Goal: Task Accomplishment & Management: Manage account settings

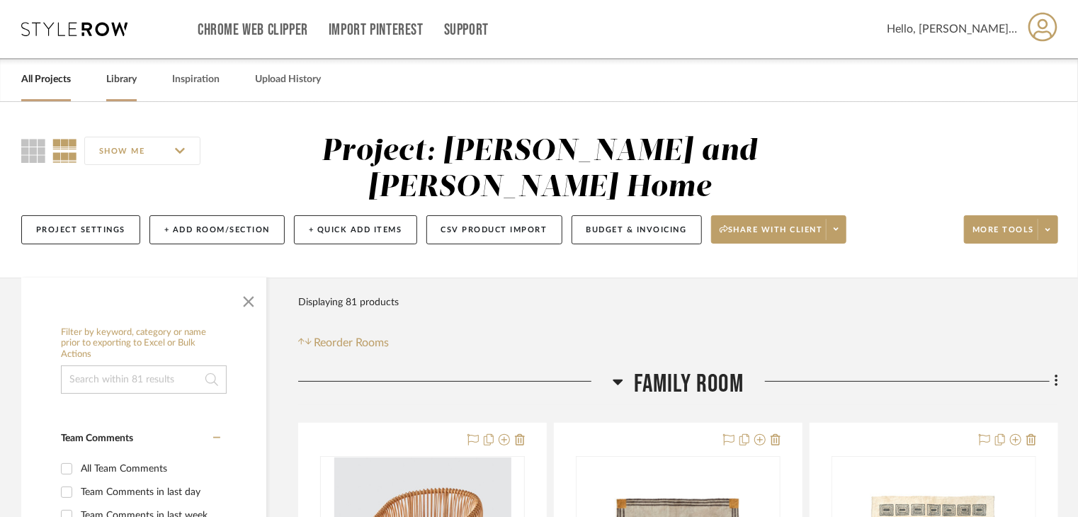
drag, startPoint x: 113, startPoint y: 84, endPoint x: 125, endPoint y: 71, distance: 17.6
click at [113, 84] on link "Library" at bounding box center [121, 79] width 30 height 19
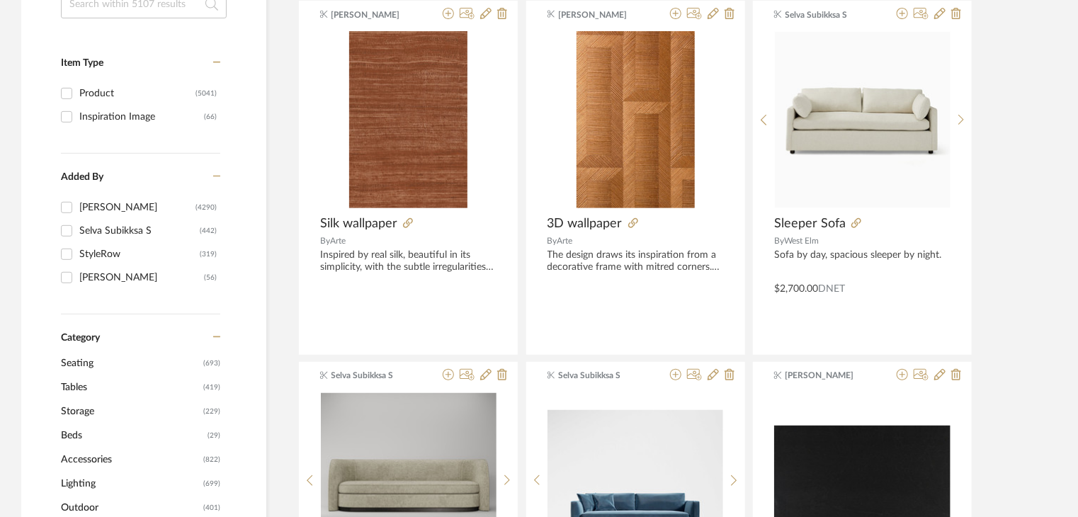
scroll to position [283, 0]
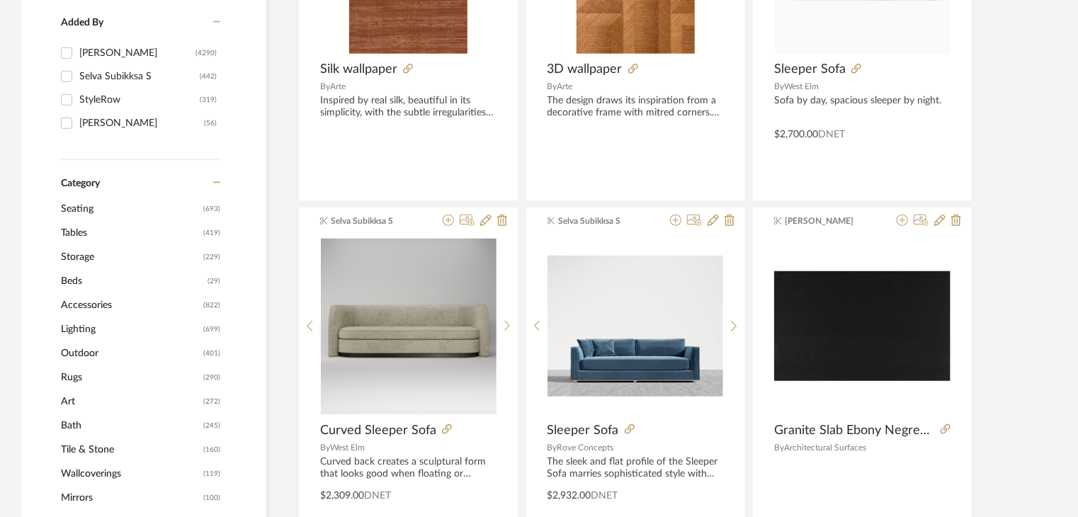
click at [73, 323] on span "Lighting" at bounding box center [130, 329] width 139 height 24
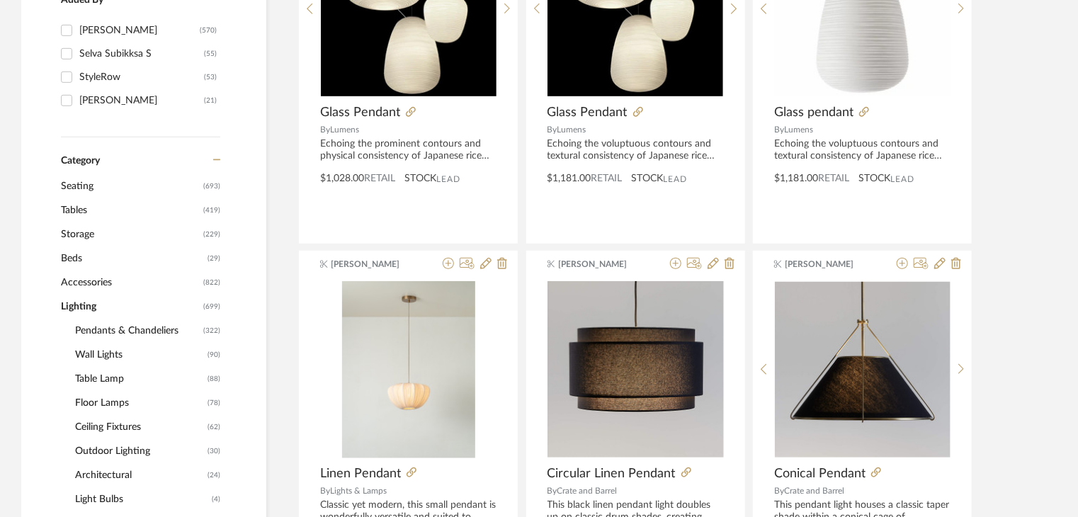
scroll to position [422, 0]
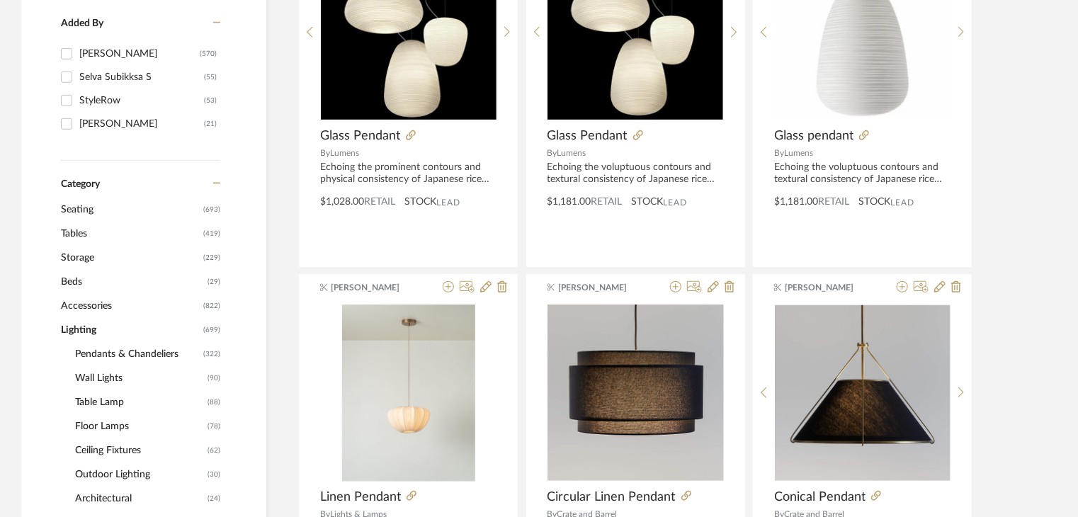
click at [103, 377] on span "Wall Lights" at bounding box center [139, 378] width 129 height 24
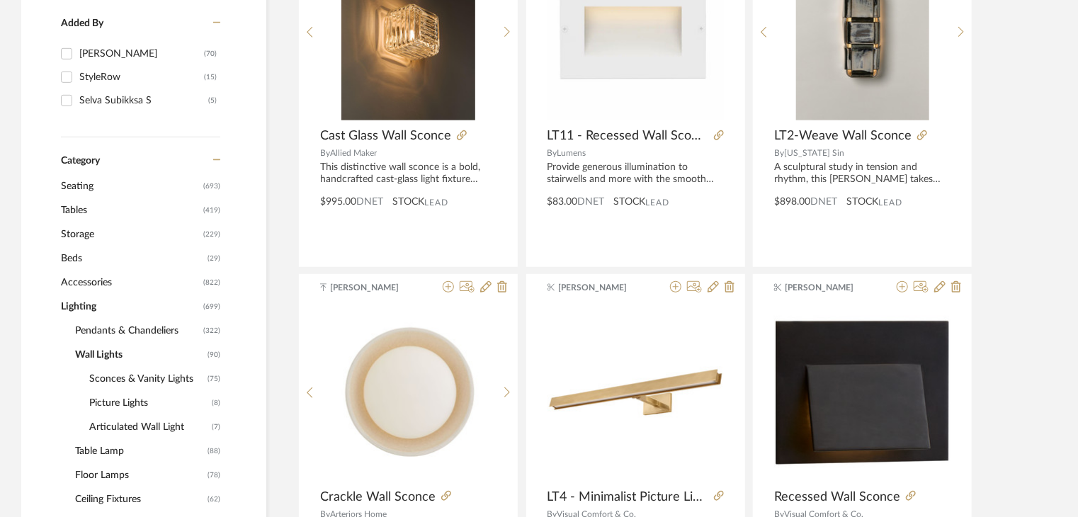
click at [123, 383] on span "Sconces & Vanity Lights" at bounding box center [146, 379] width 115 height 24
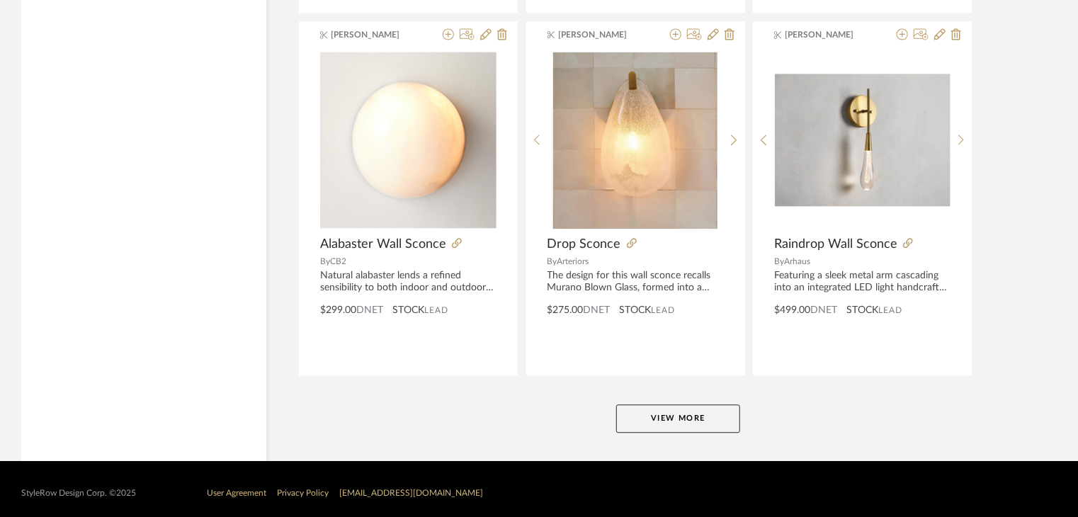
scroll to position [4303, 0]
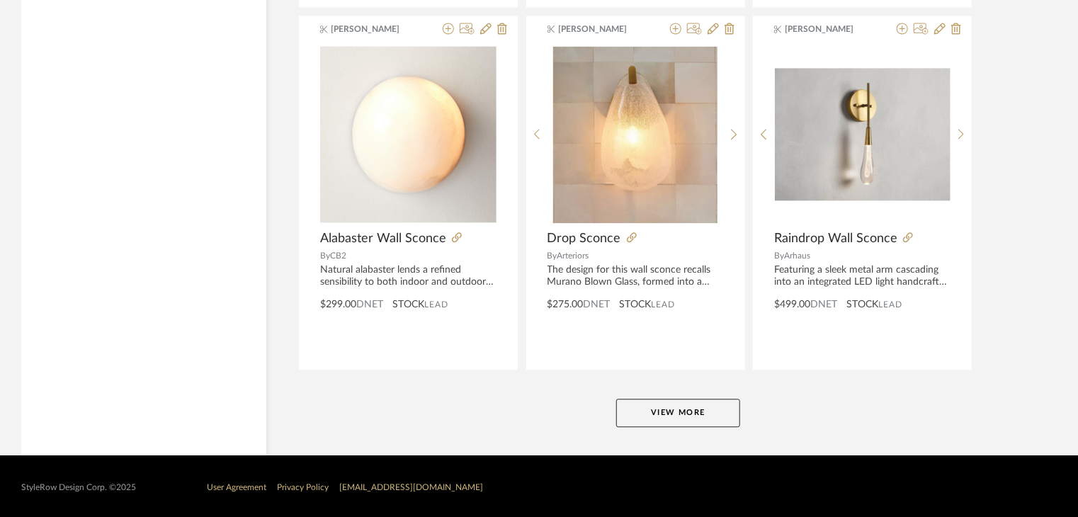
click at [673, 418] on button "View More" at bounding box center [678, 413] width 124 height 28
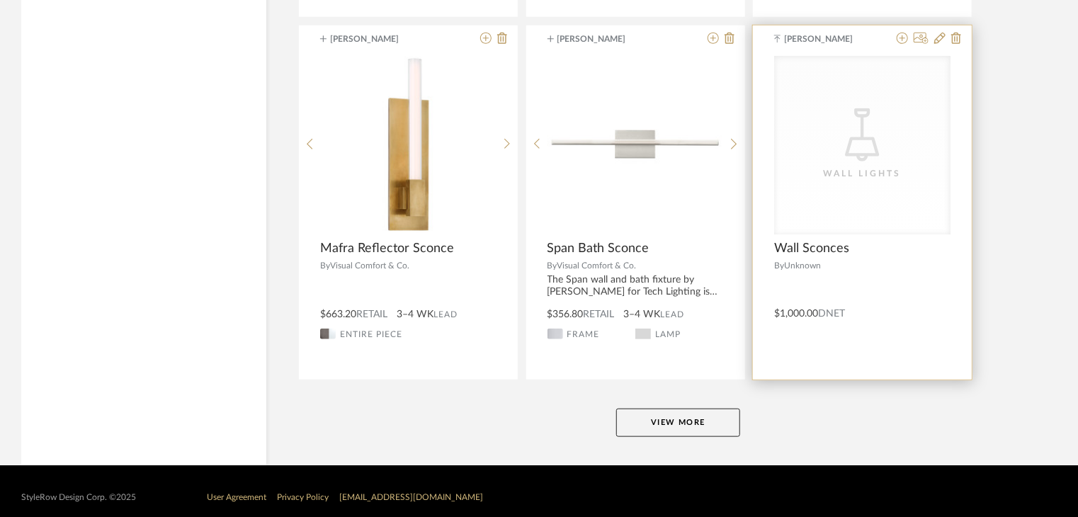
scroll to position [8646, 0]
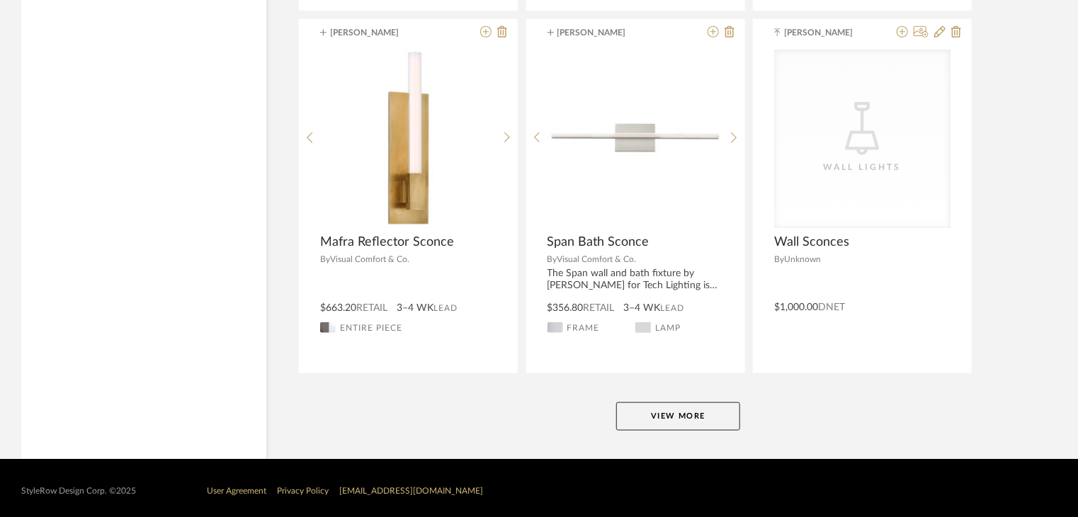
click at [717, 402] on button "View More" at bounding box center [678, 416] width 124 height 28
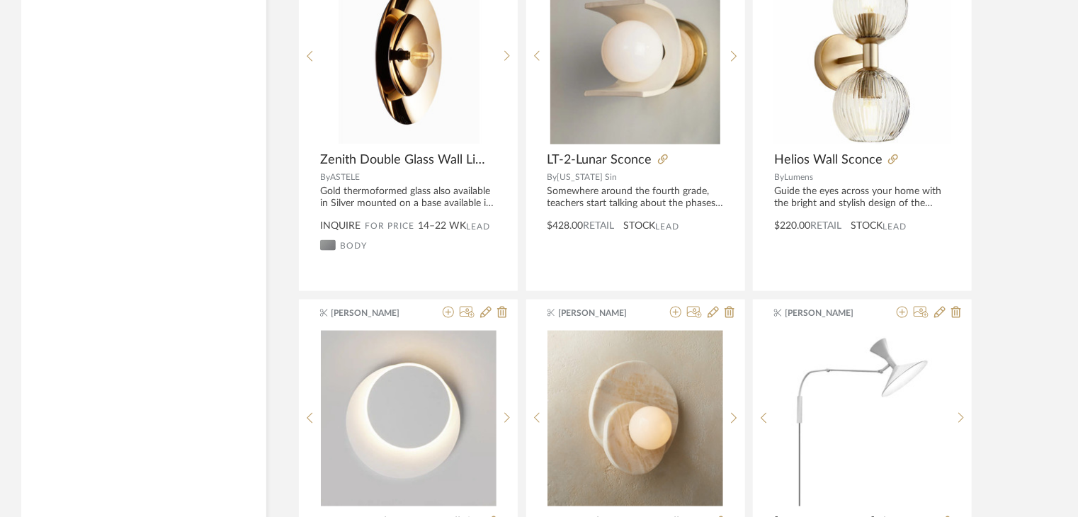
scroll to position [6309, 0]
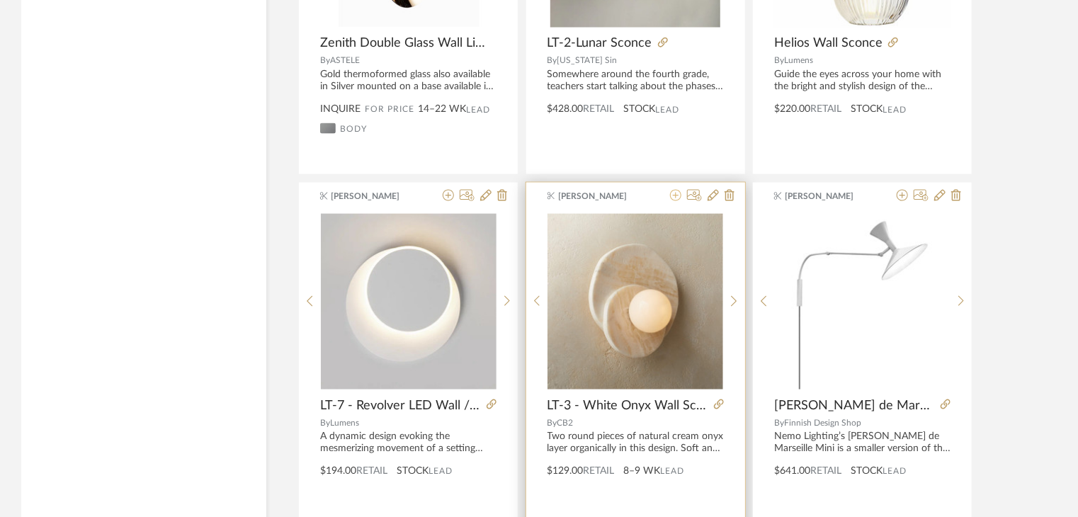
click at [675, 190] on icon at bounding box center [675, 195] width 11 height 11
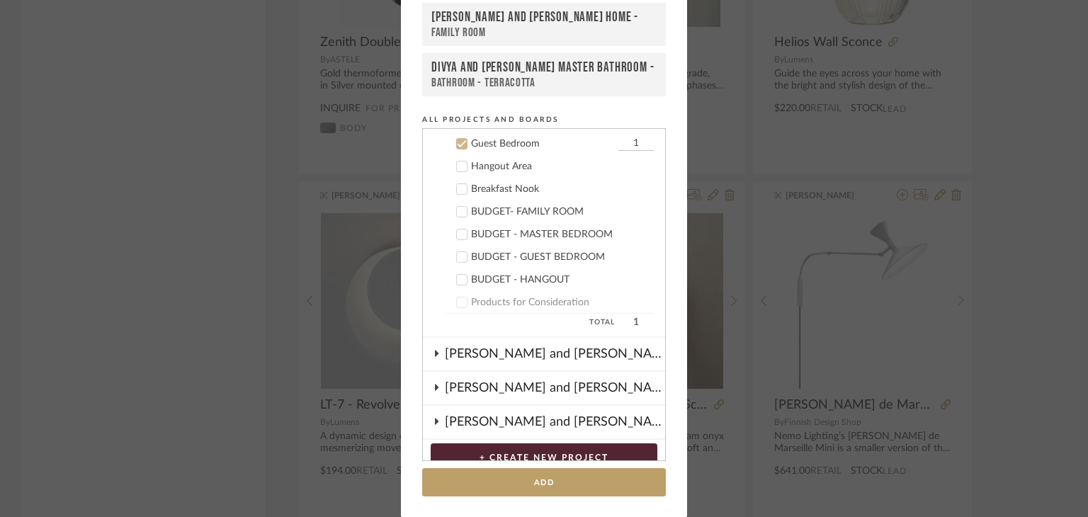
scroll to position [264, 0]
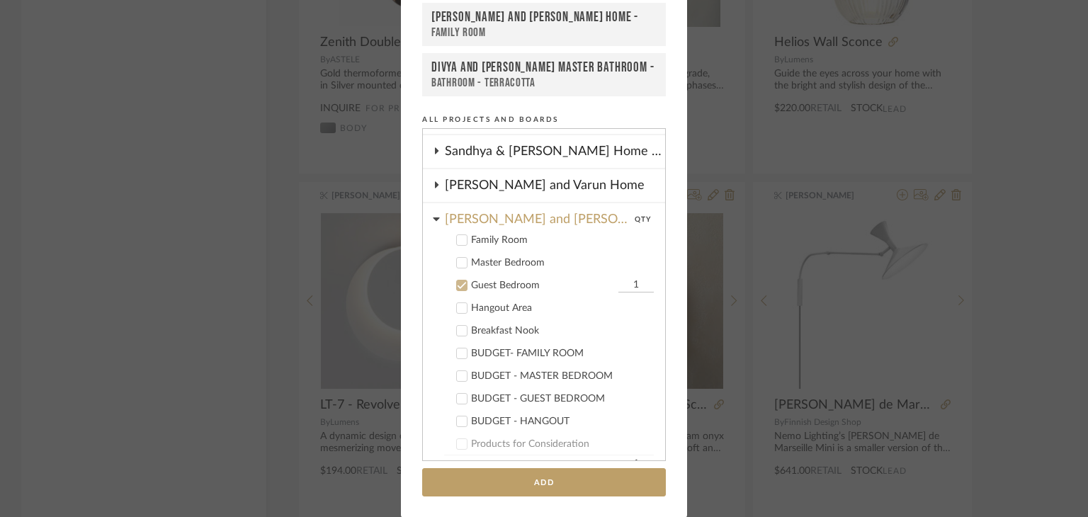
click at [459, 282] on icon at bounding box center [462, 285] width 10 height 10
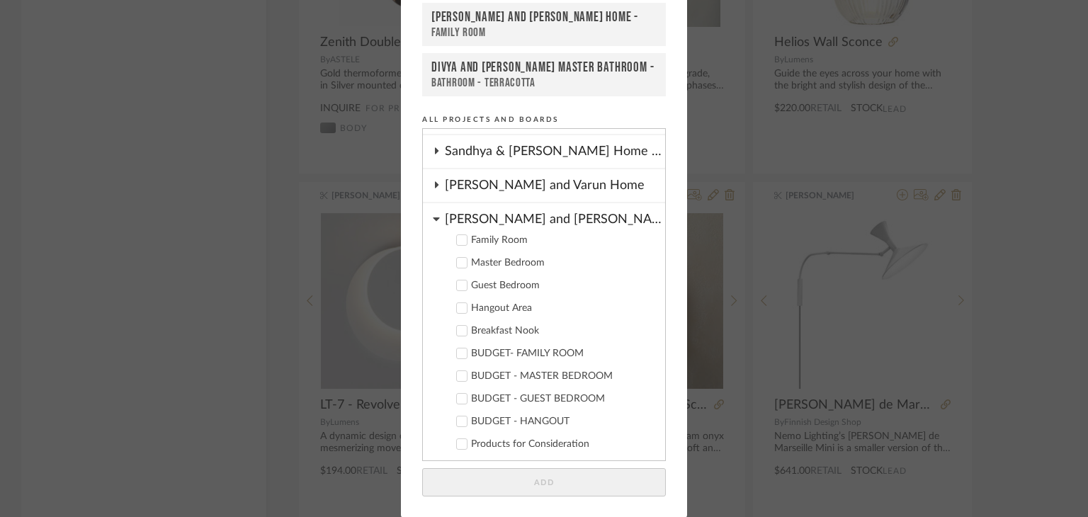
click at [433, 220] on icon at bounding box center [436, 218] width 7 height 11
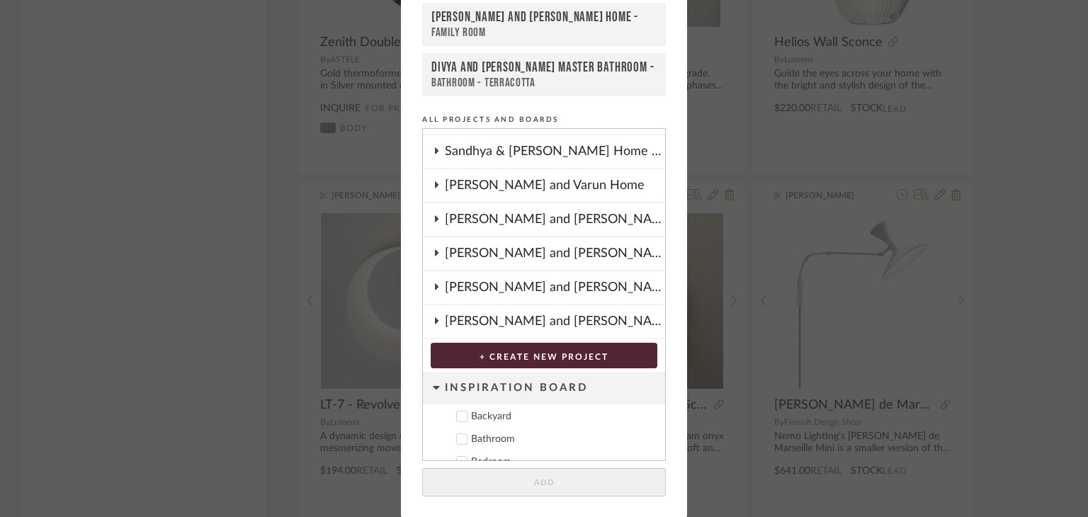
click at [493, 259] on div "[PERSON_NAME] and [PERSON_NAME] Design" at bounding box center [555, 253] width 220 height 33
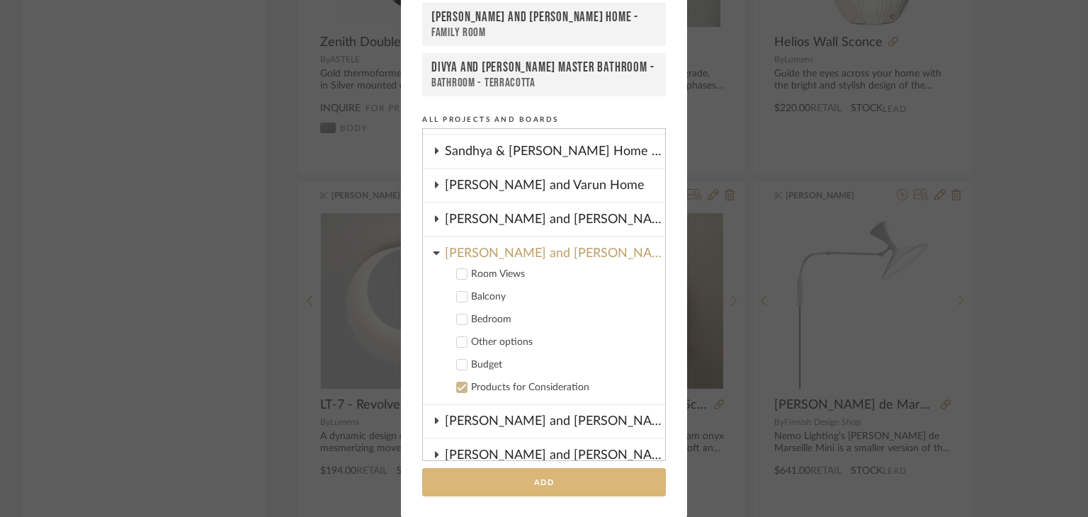
click at [557, 482] on button "Add" at bounding box center [544, 482] width 244 height 29
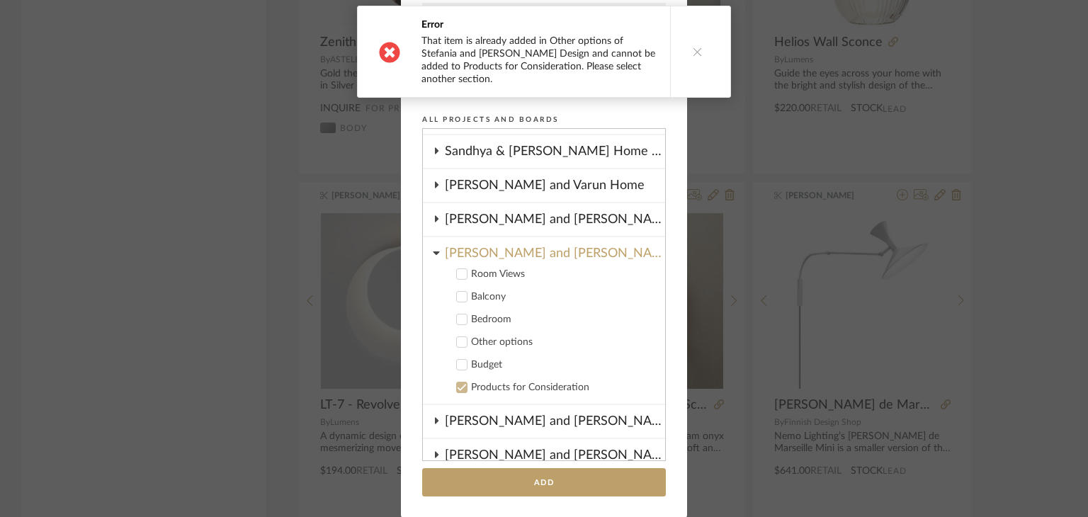
click at [693, 50] on icon at bounding box center [698, 52] width 10 height 10
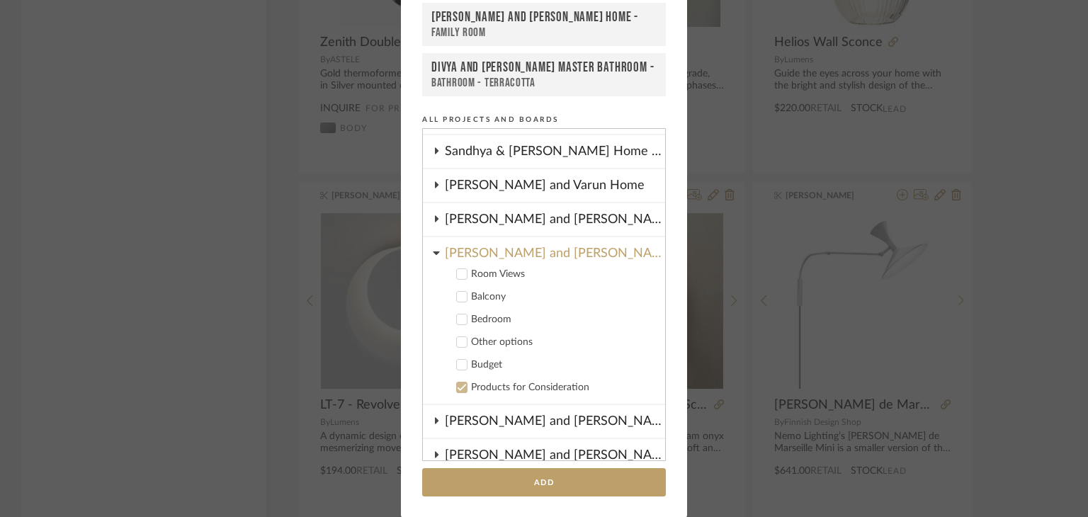
click at [892, 186] on div "Add to Projects Recent Projects, Rooms, or Boards Sharika and Ashish Home - Gue…" at bounding box center [544, 258] width 1088 height 517
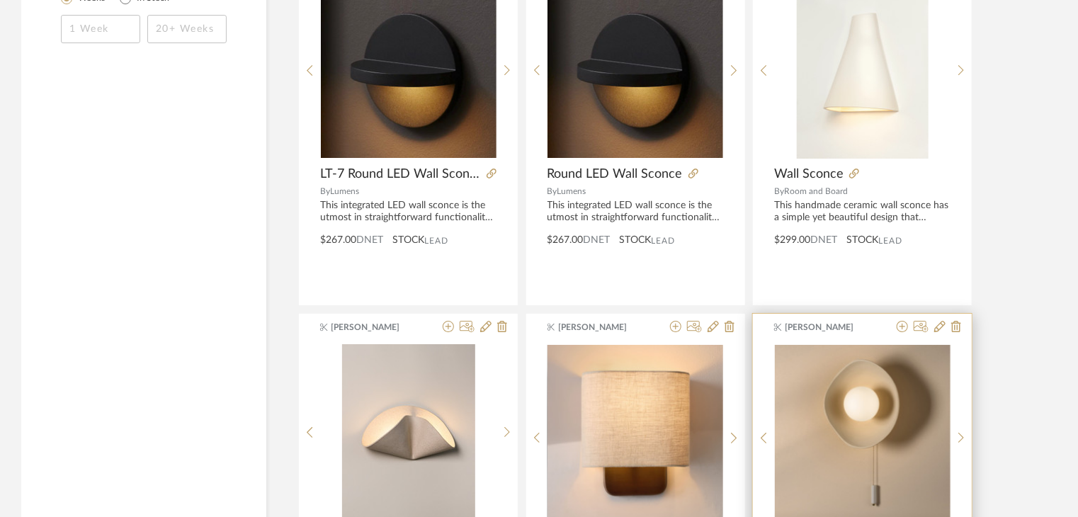
scroll to position [2485, 0]
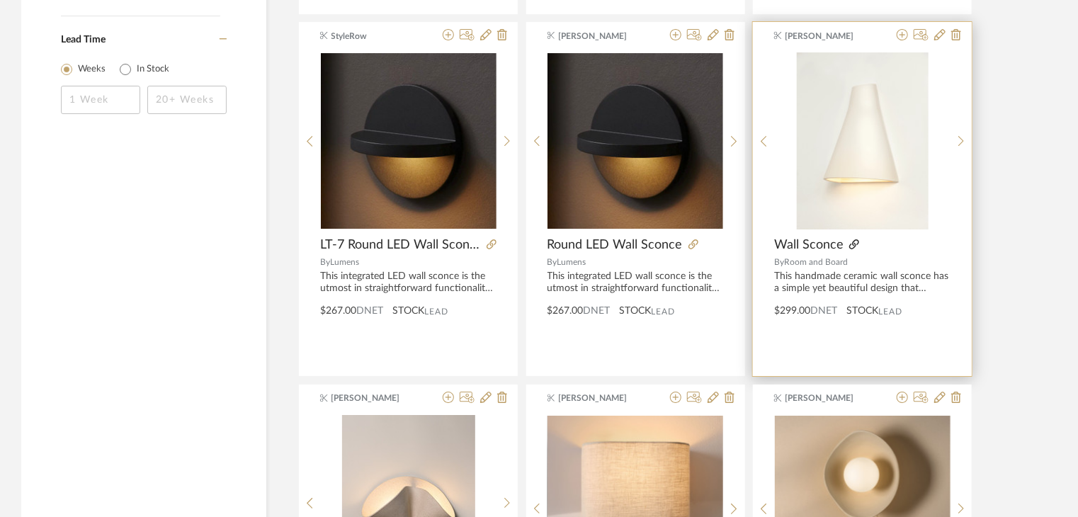
click at [855, 239] on icon at bounding box center [854, 244] width 10 height 10
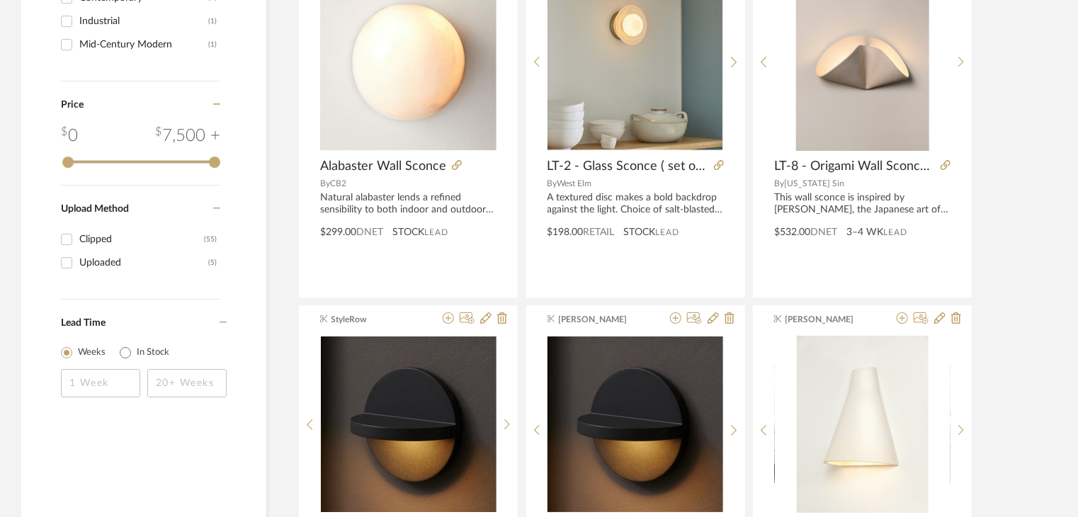
scroll to position [2131, 0]
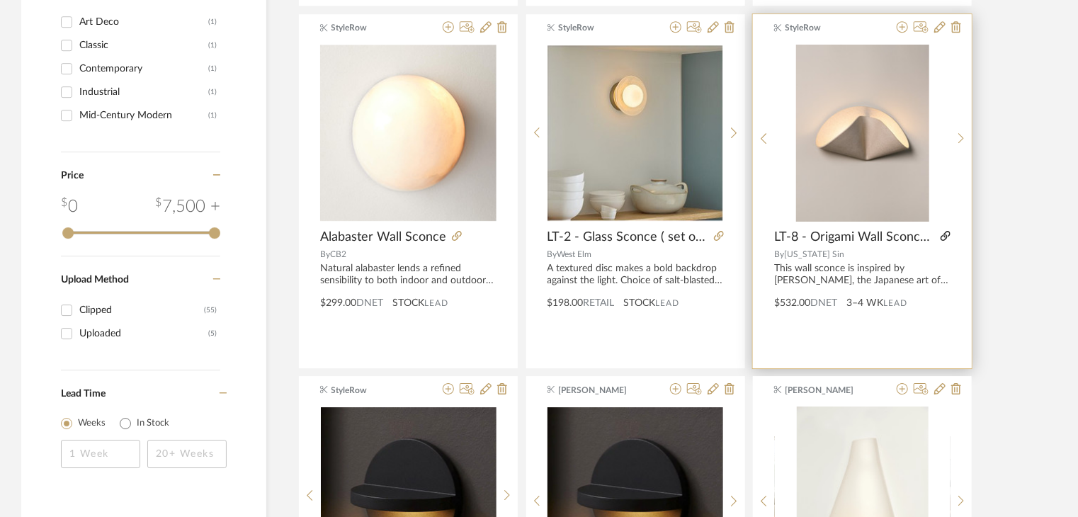
click at [946, 234] on icon at bounding box center [945, 236] width 10 height 10
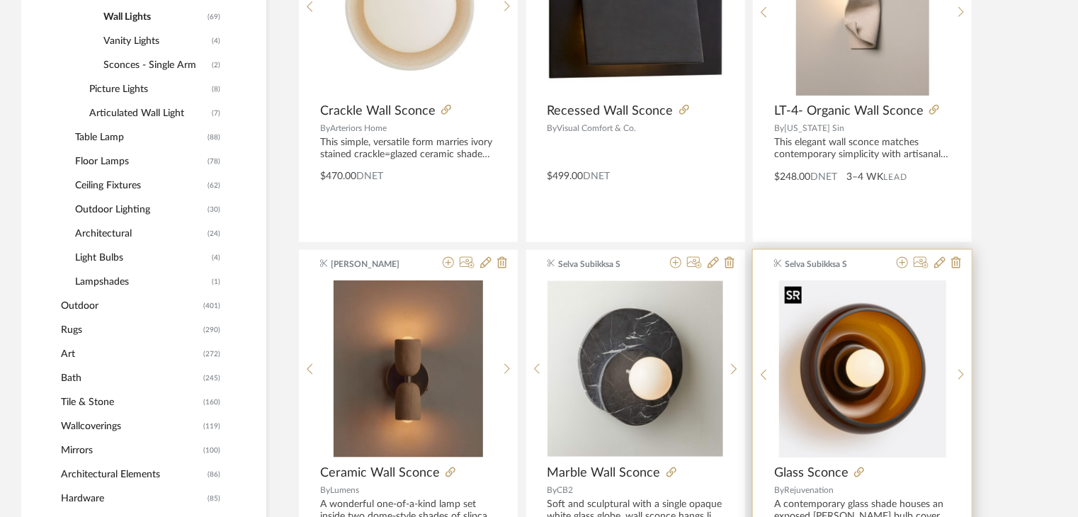
scroll to position [644, 0]
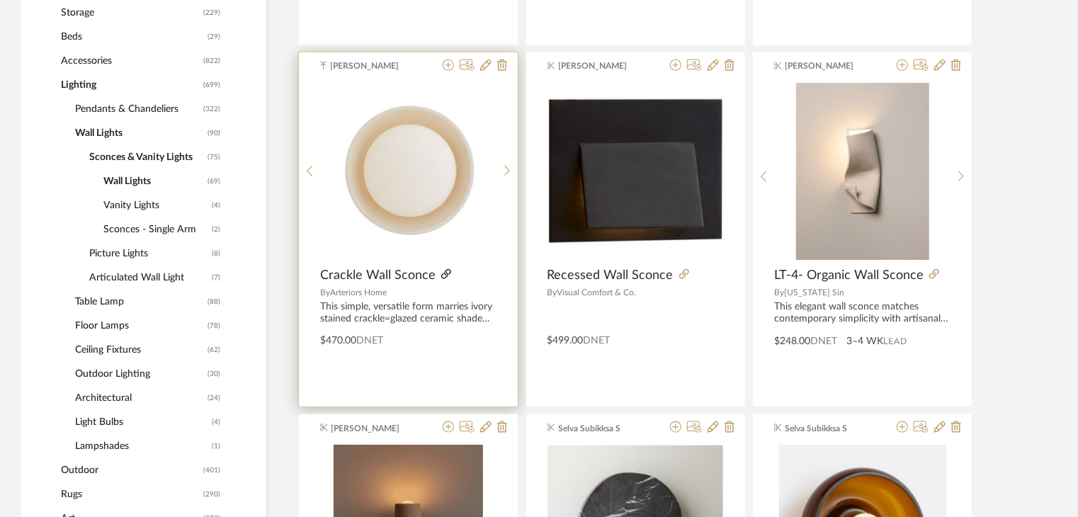
click at [442, 275] on icon at bounding box center [446, 274] width 10 height 10
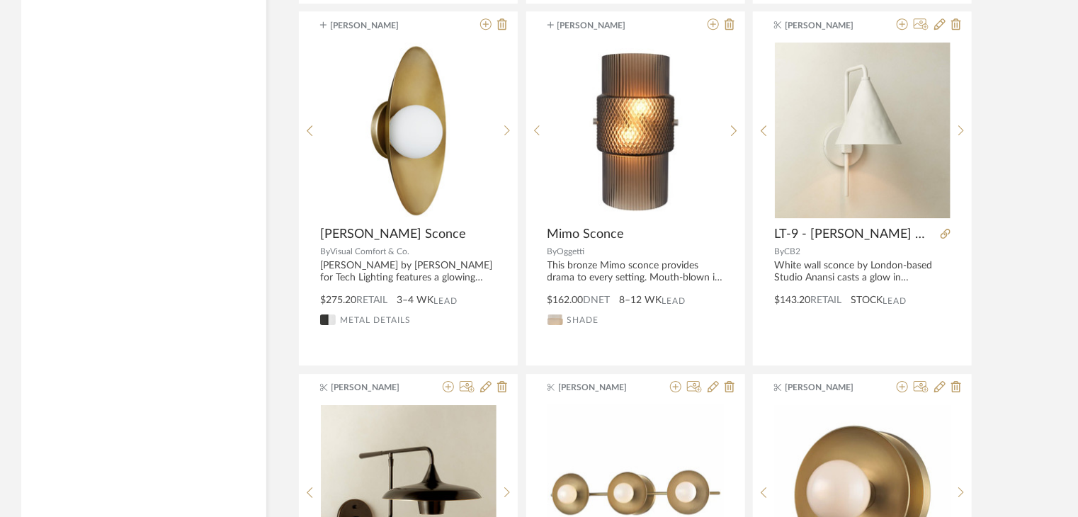
scroll to position [7535, 0]
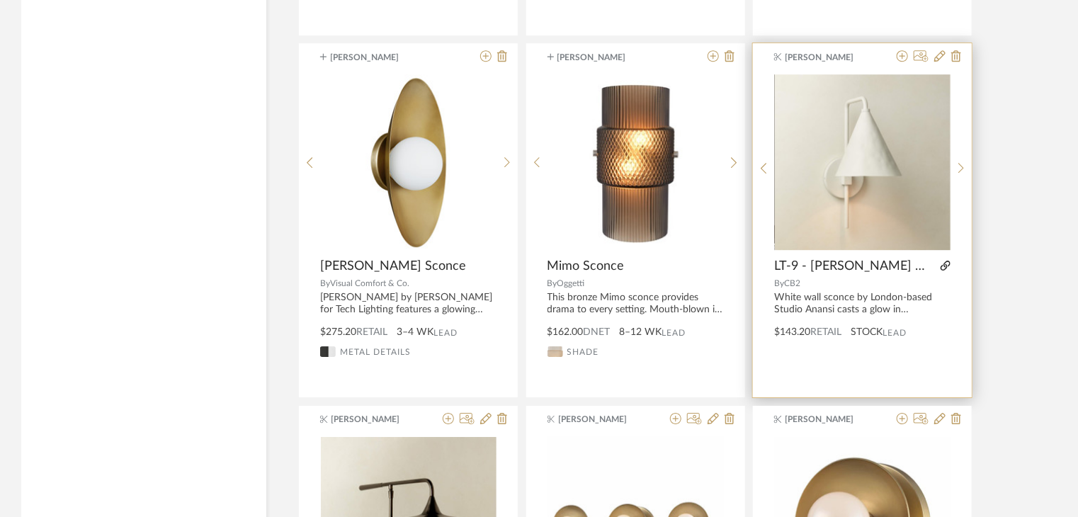
click at [949, 261] on icon at bounding box center [945, 266] width 10 height 10
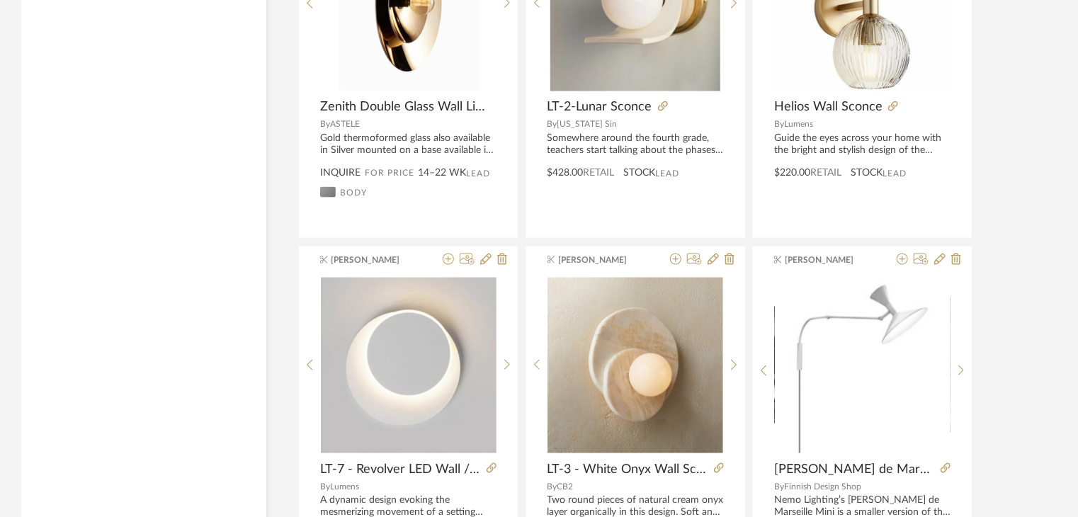
scroll to position [6402, 0]
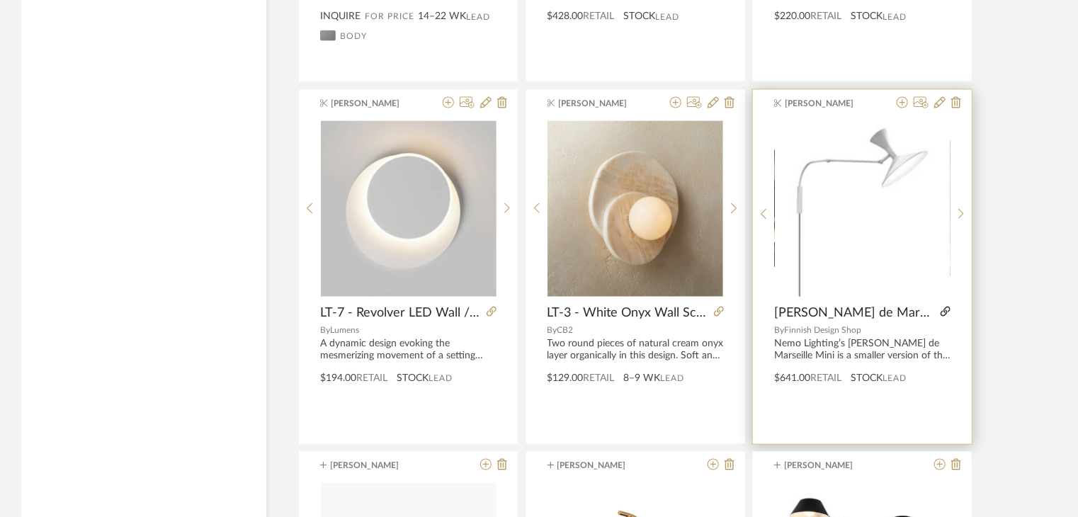
click at [945, 307] on icon at bounding box center [945, 312] width 10 height 10
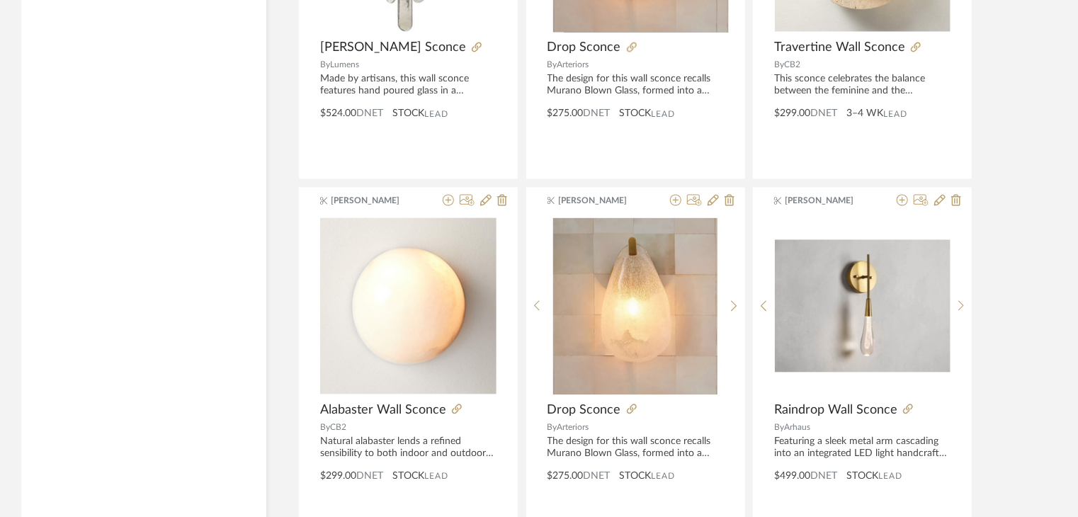
scroll to position [4206, 0]
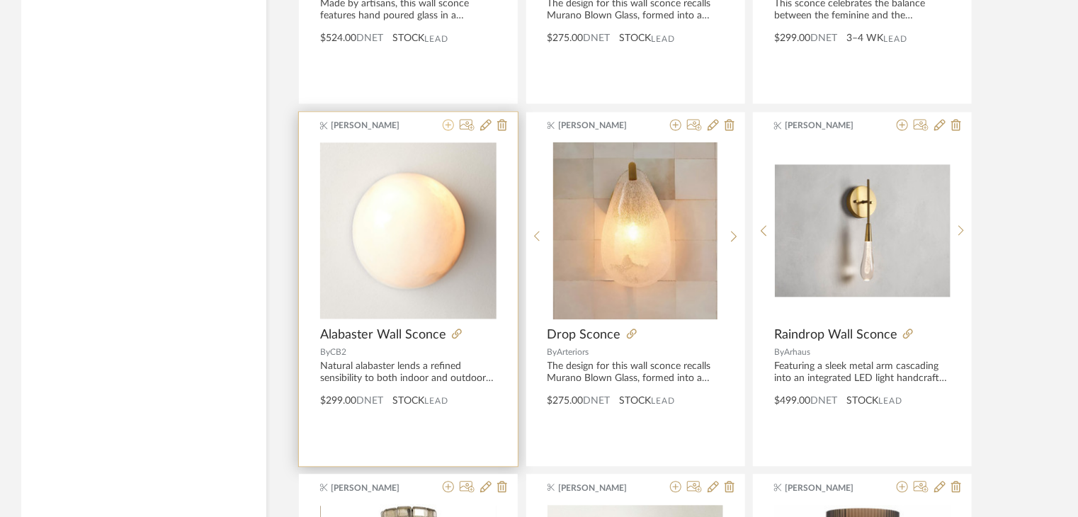
click at [448, 123] on icon at bounding box center [448, 124] width 11 height 11
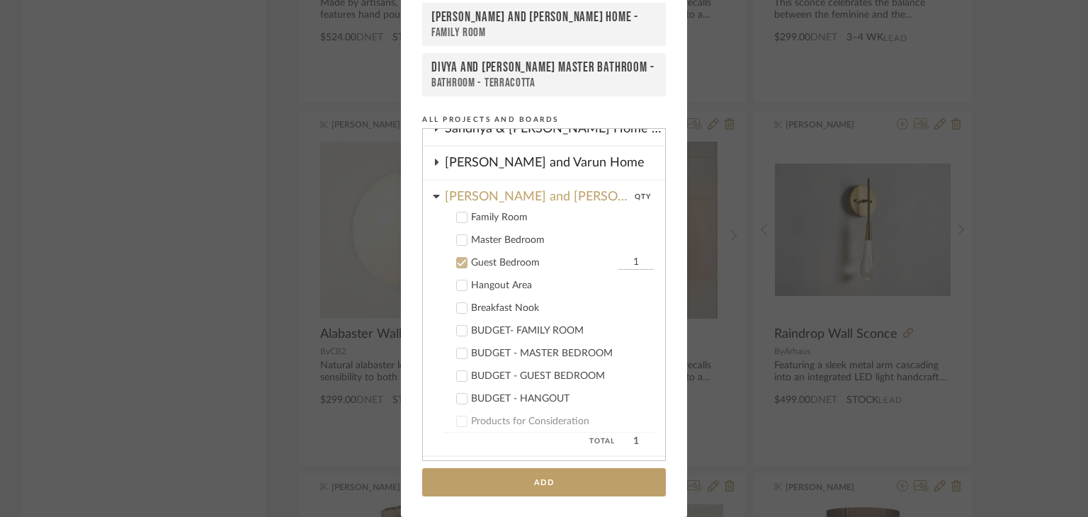
scroll to position [264, 0]
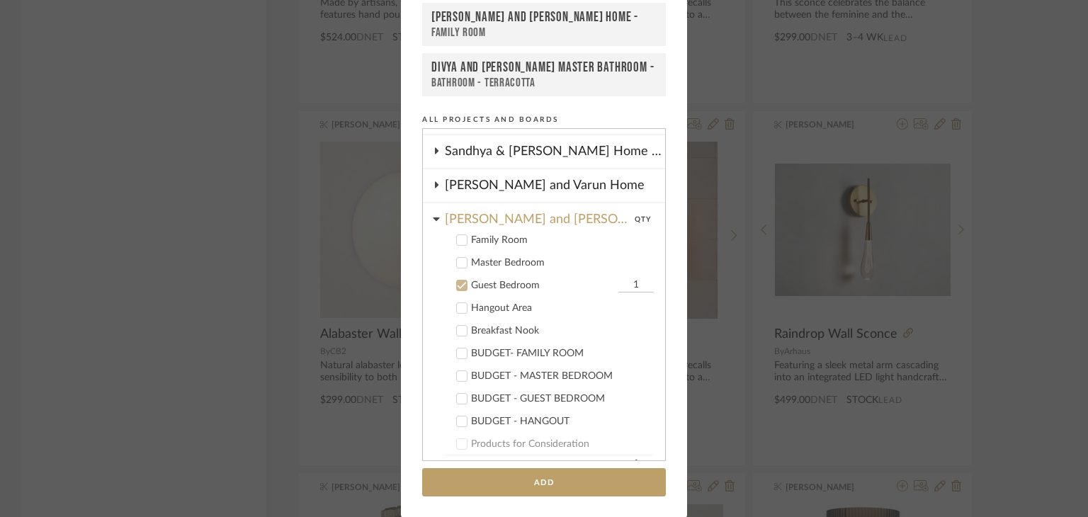
click at [457, 281] on icon at bounding box center [462, 285] width 10 height 10
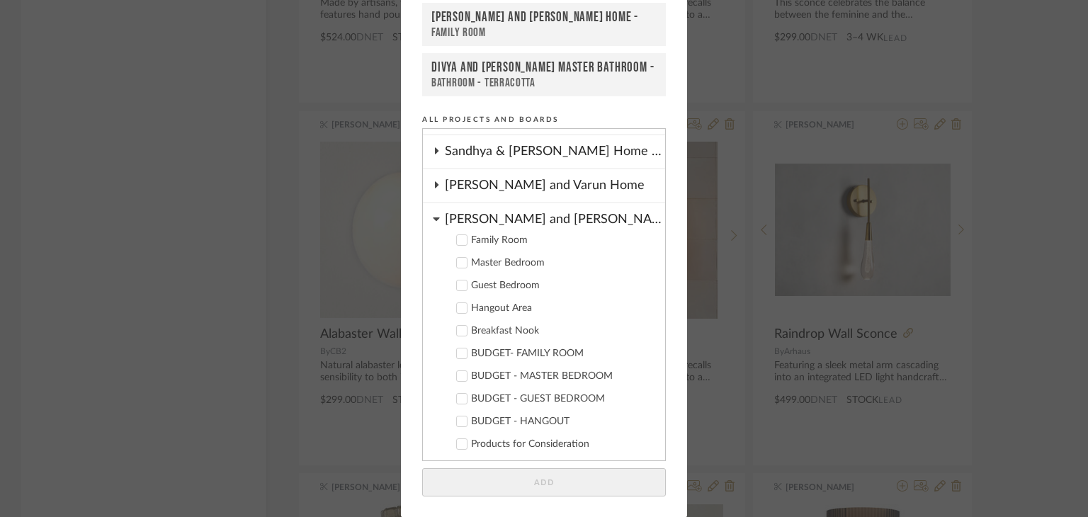
click at [435, 220] on cdk-nested-tree-node "Sharika and Ashish Home Family Room Master Bedroom Guest Bedroom Hangout Area B…" at bounding box center [544, 332] width 242 height 258
click at [434, 213] on icon at bounding box center [436, 218] width 7 height 11
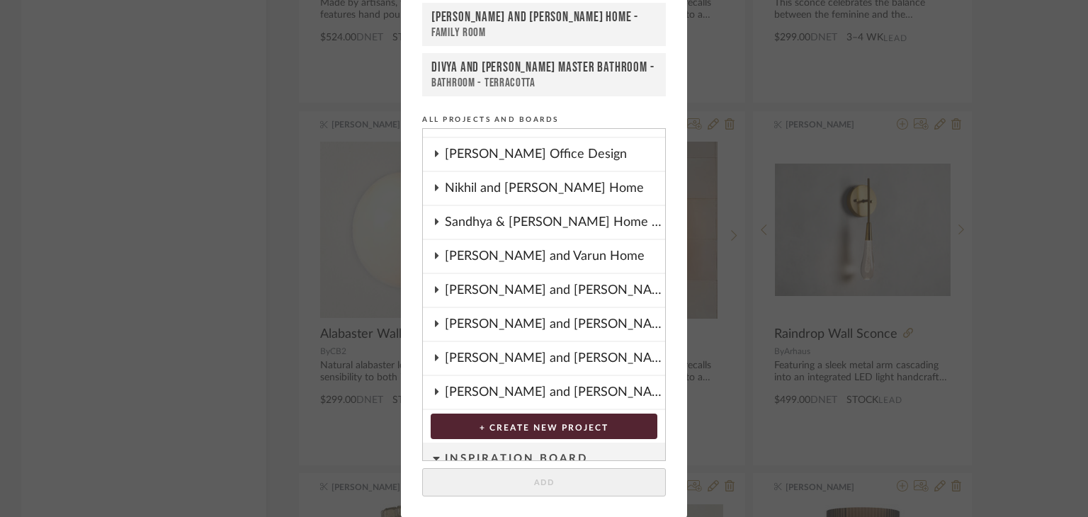
scroll to position [123, 0]
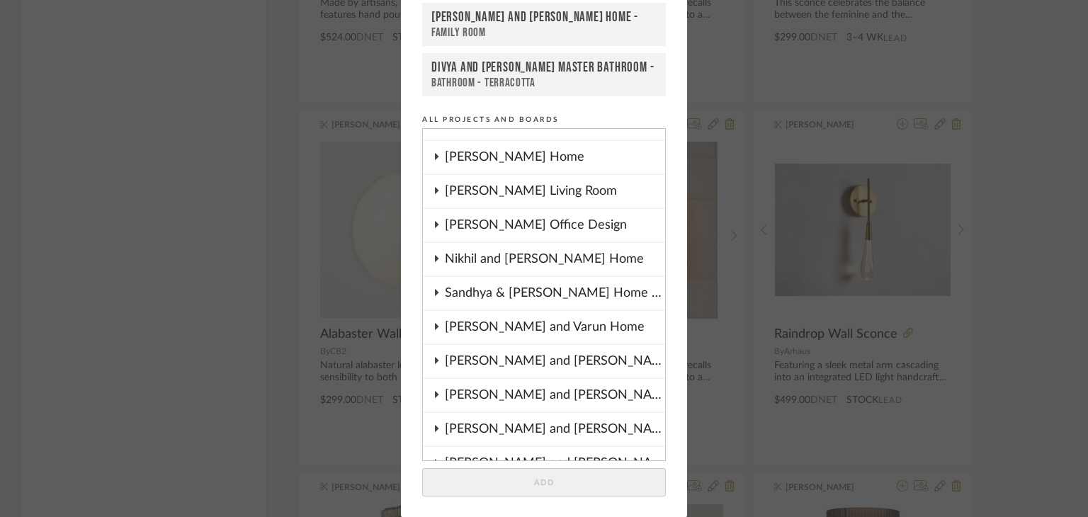
click at [448, 389] on div "[PERSON_NAME] and [PERSON_NAME] Design" at bounding box center [555, 395] width 220 height 33
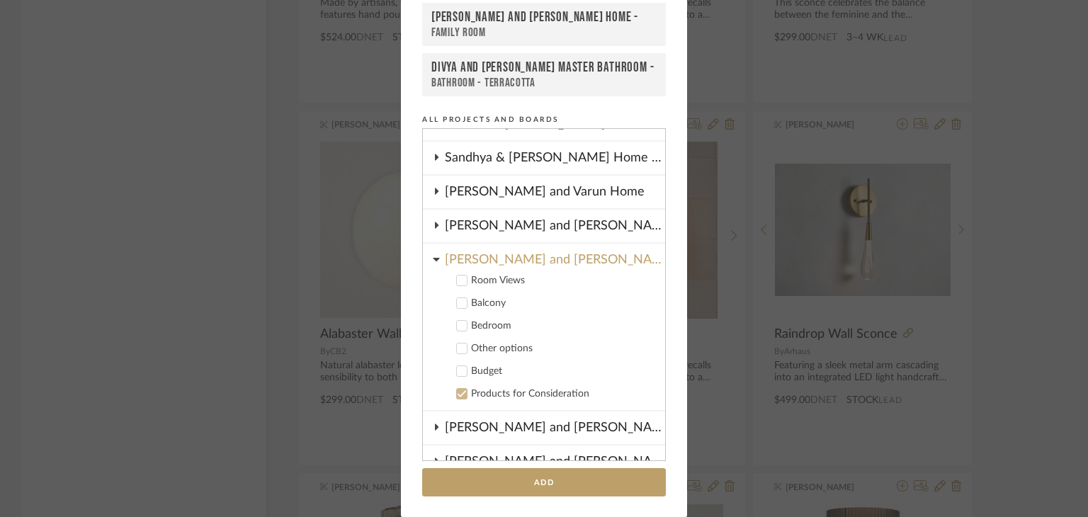
scroll to position [264, 0]
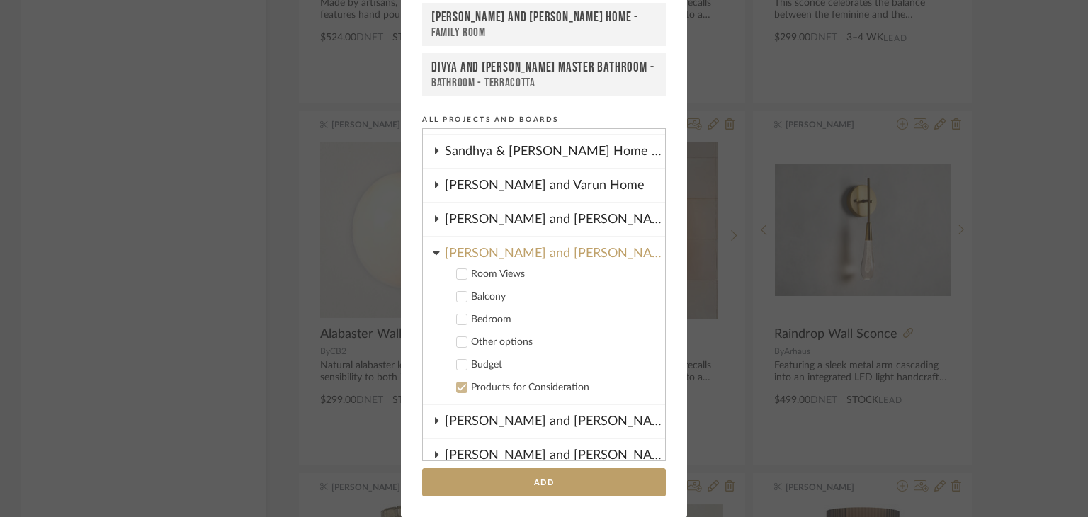
click at [459, 337] on icon at bounding box center [462, 342] width 10 height 10
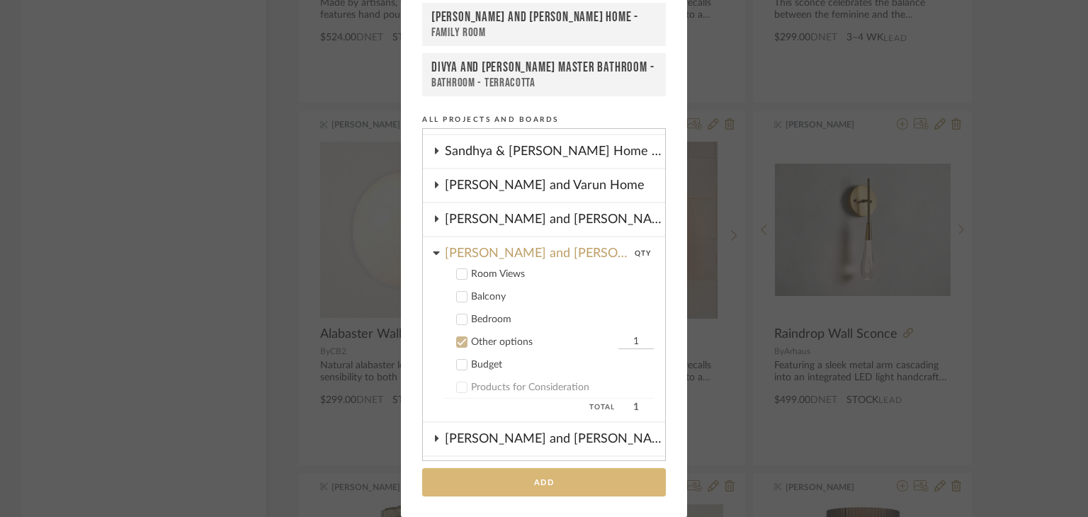
click at [516, 485] on button "Add" at bounding box center [544, 482] width 244 height 29
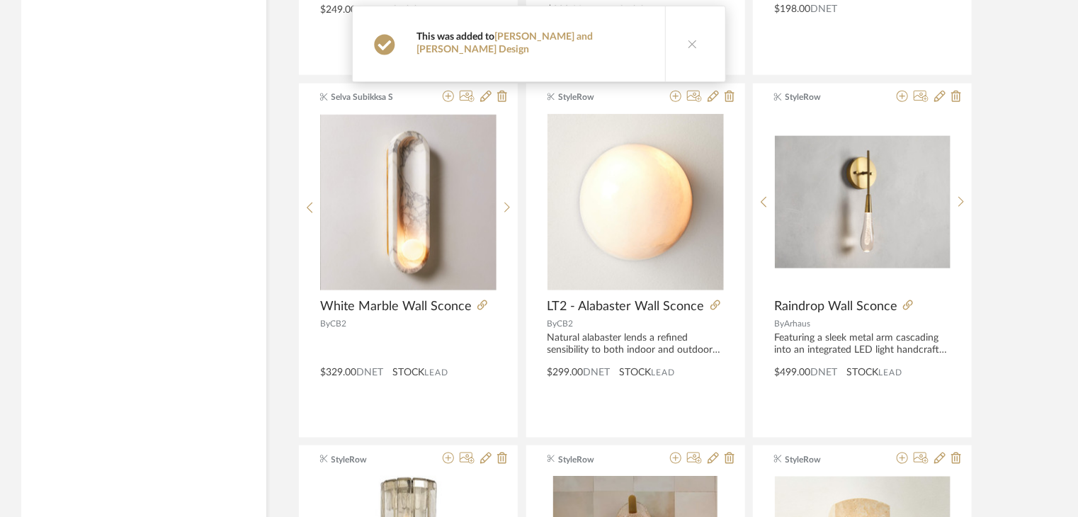
scroll to position [3852, 0]
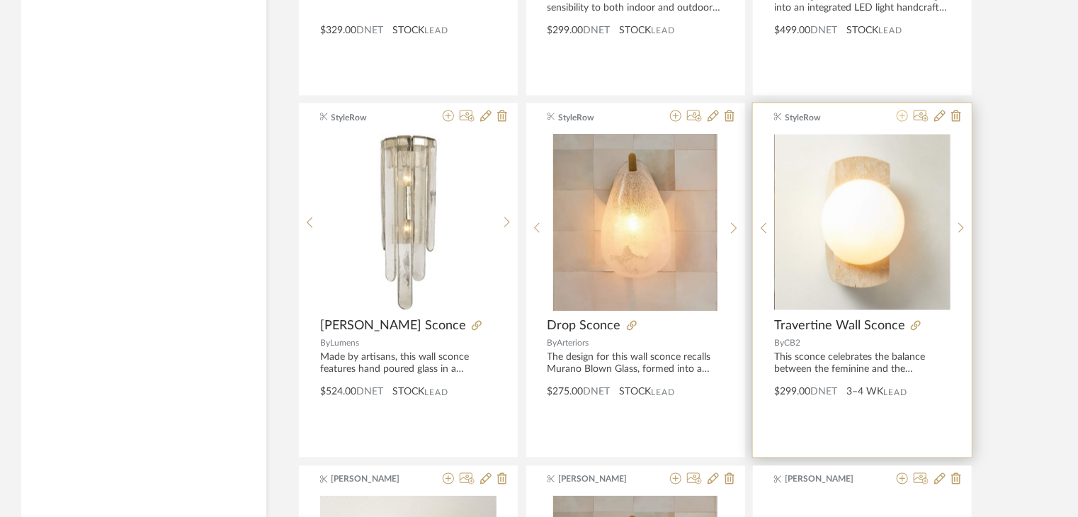
click at [901, 113] on icon at bounding box center [902, 115] width 11 height 11
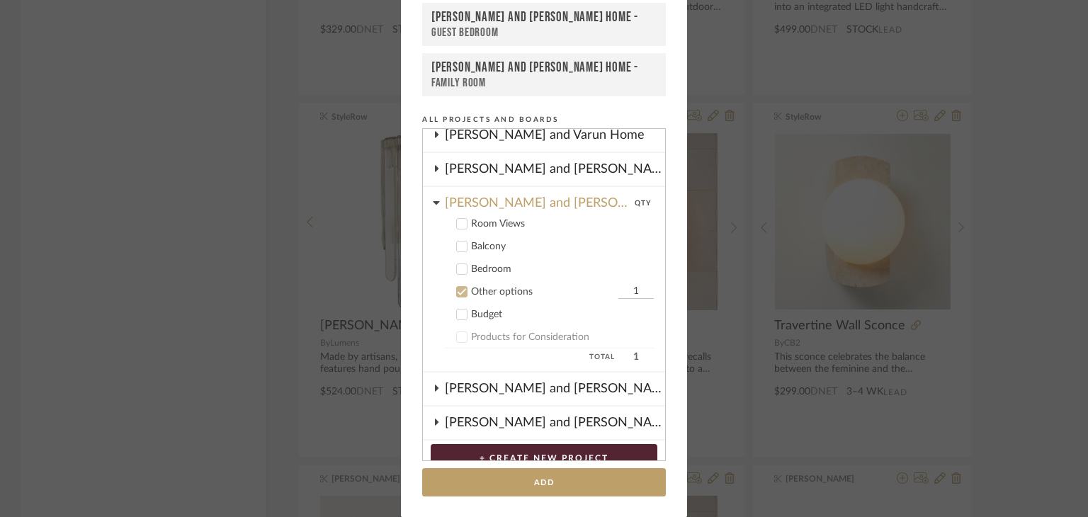
scroll to position [244, 0]
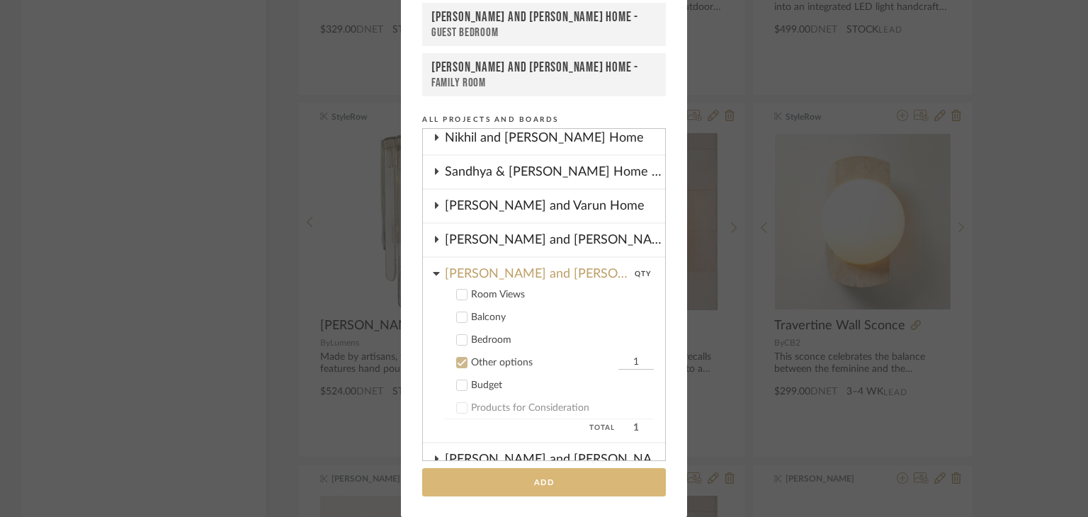
click at [552, 491] on button "Add" at bounding box center [544, 482] width 244 height 29
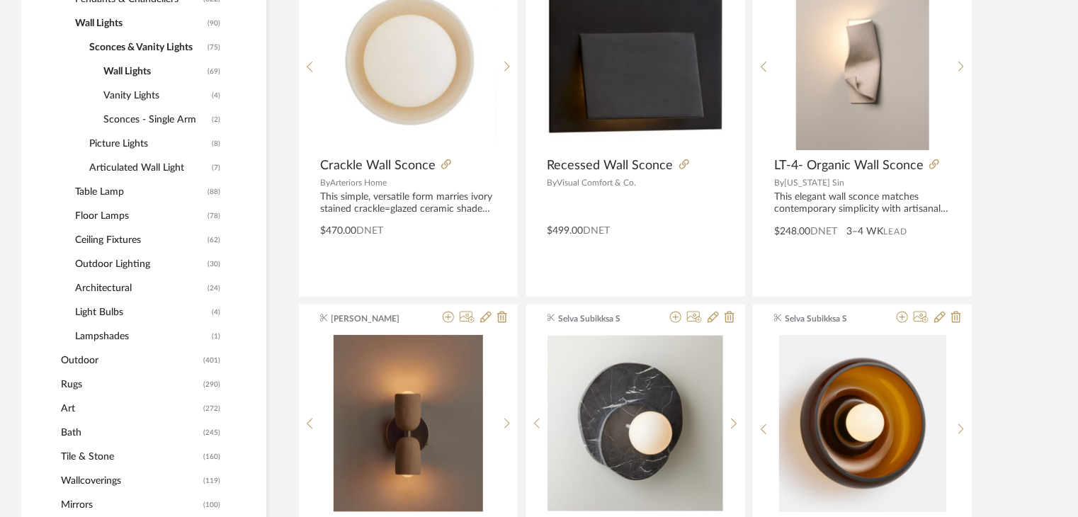
scroll to position [949, 0]
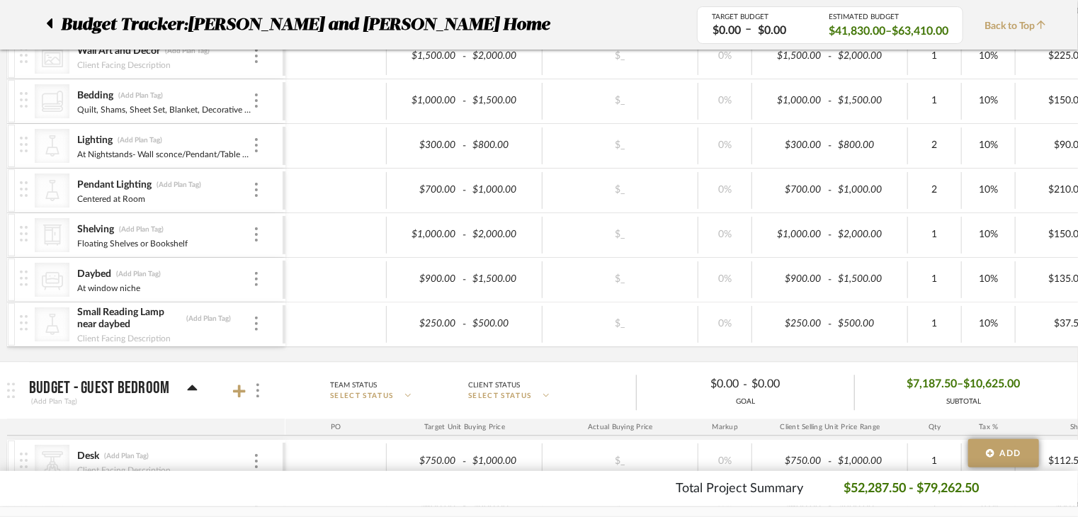
click at [47, 18] on icon at bounding box center [49, 23] width 6 height 17
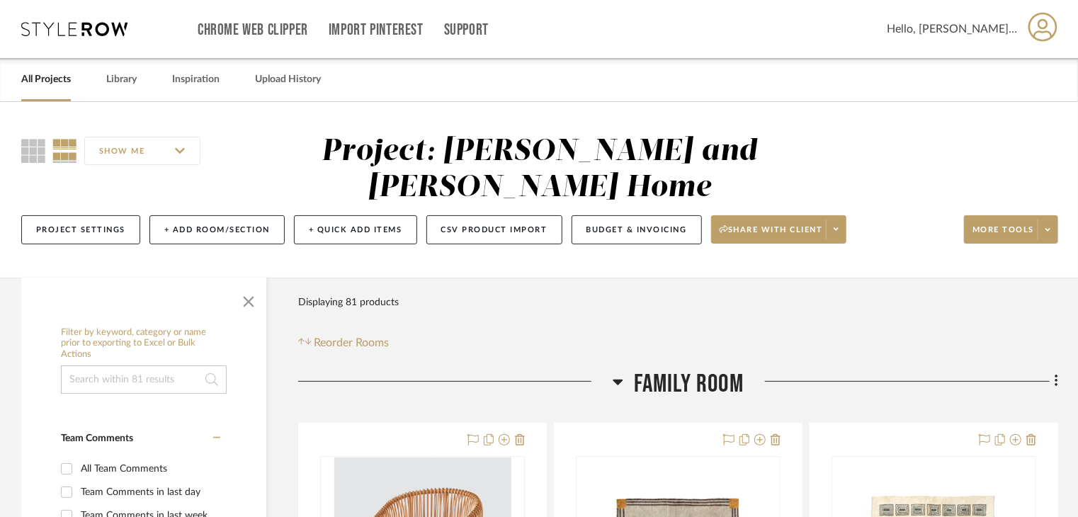
click at [49, 82] on link "All Projects" at bounding box center [46, 79] width 50 height 19
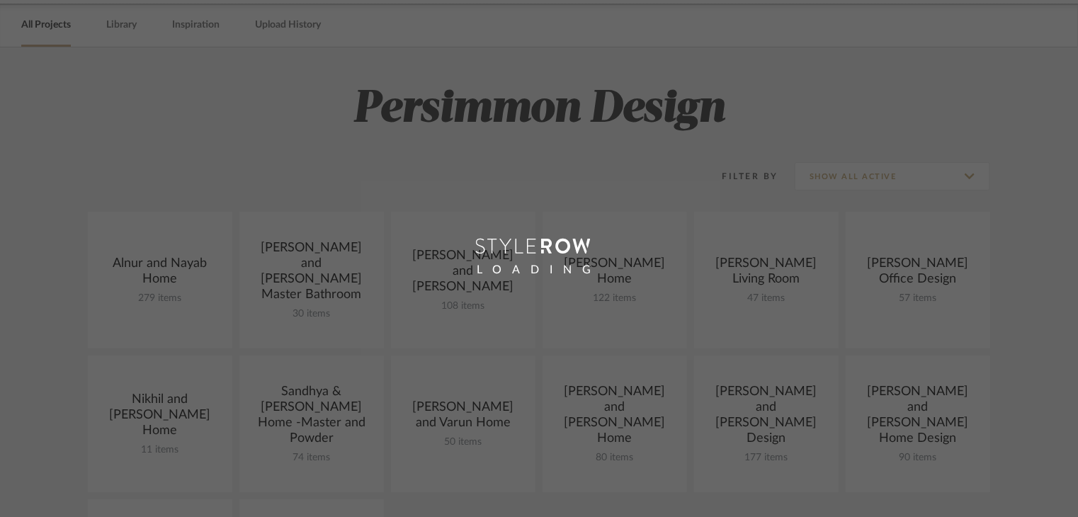
scroll to position [142, 0]
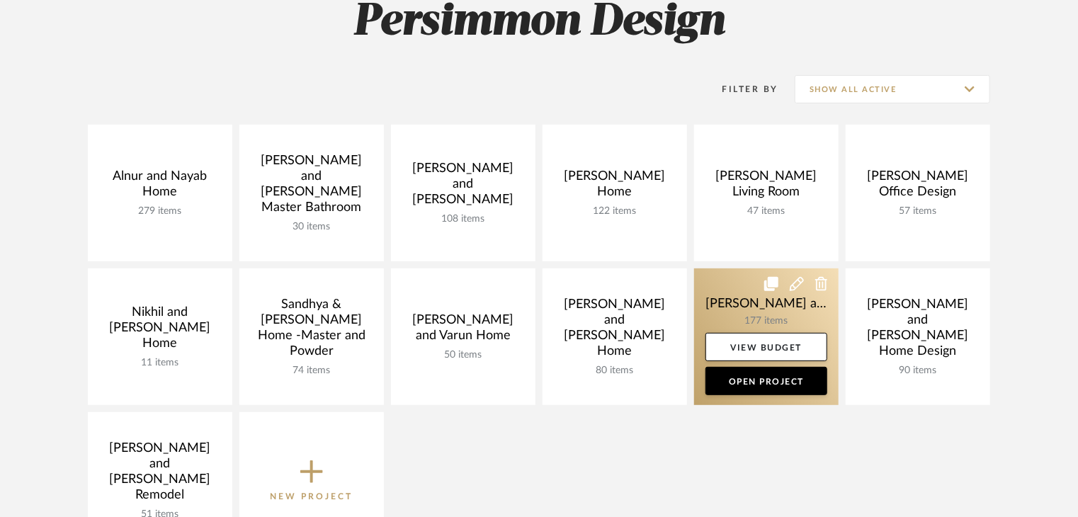
click at [716, 307] on link at bounding box center [766, 336] width 144 height 137
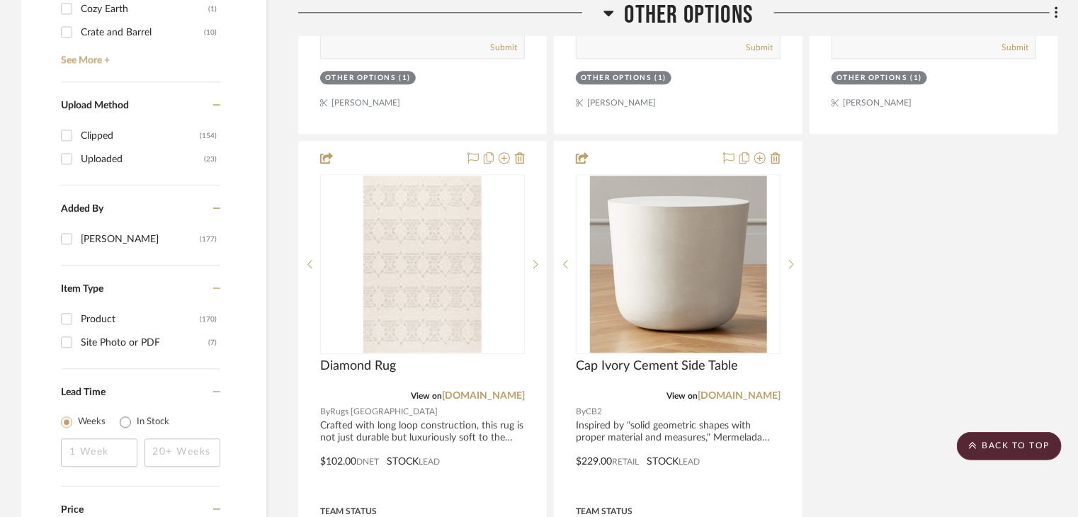
scroll to position [2054, 0]
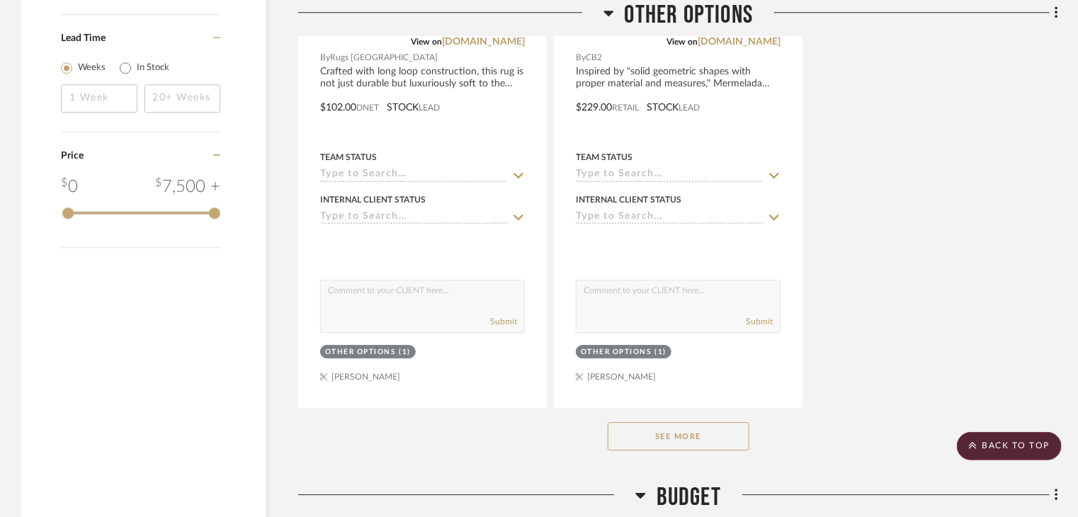
click at [672, 444] on button "See More" at bounding box center [679, 436] width 142 height 28
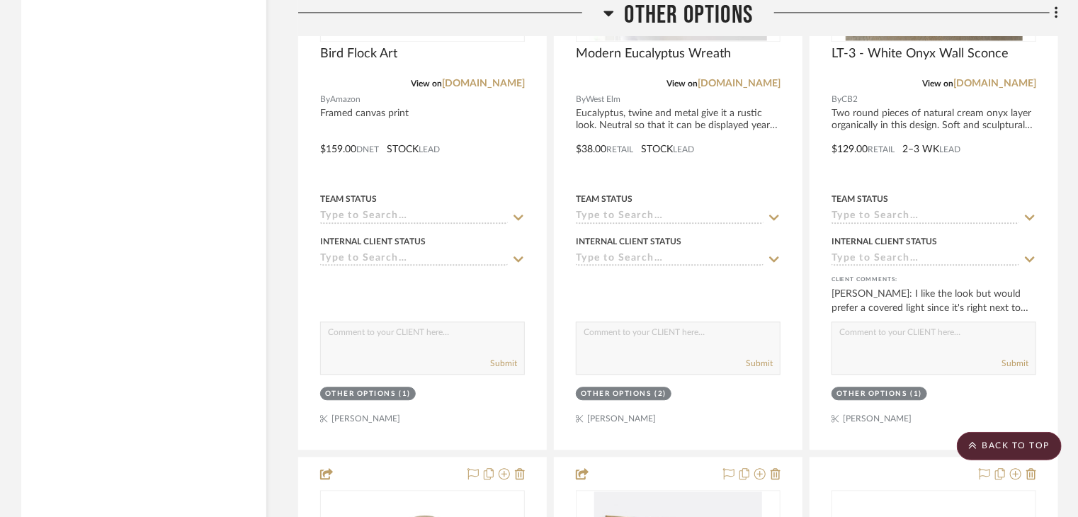
scroll to position [6798, 0]
